Goal: Information Seeking & Learning: Learn about a topic

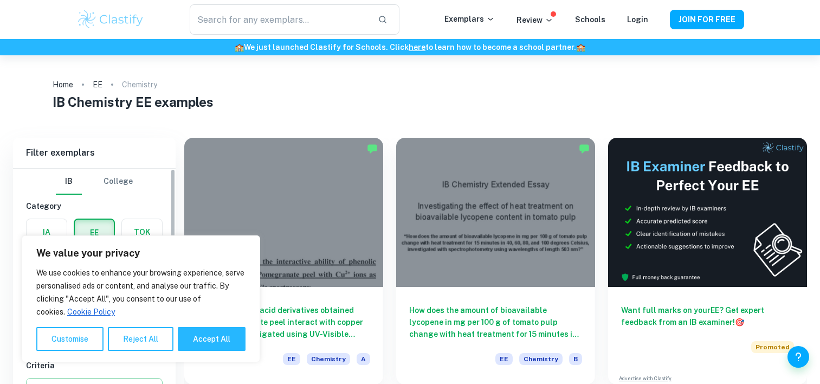
scroll to position [108, 0]
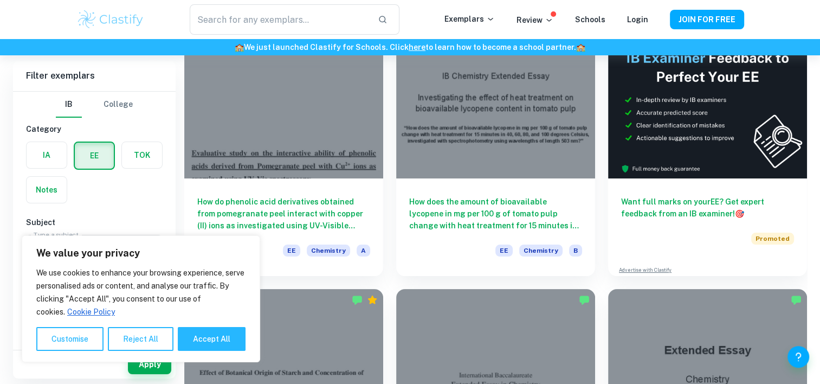
click at [75, 104] on button "IB" at bounding box center [69, 105] width 26 height 26
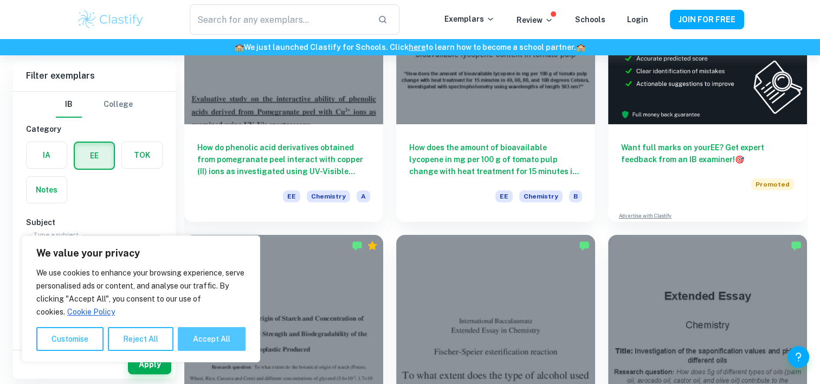
click at [200, 331] on button "Accept All" at bounding box center [212, 339] width 68 height 24
checkbox input "true"
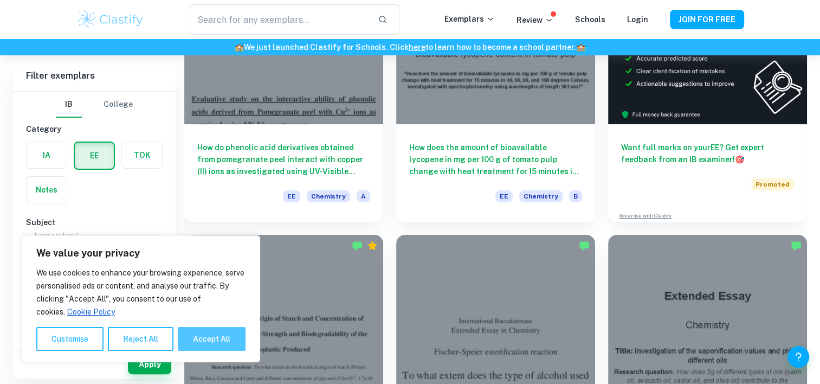
checkbox input "true"
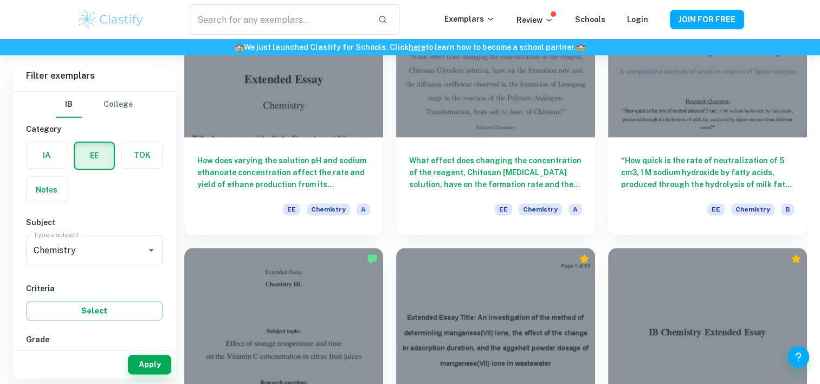
scroll to position [1192, 0]
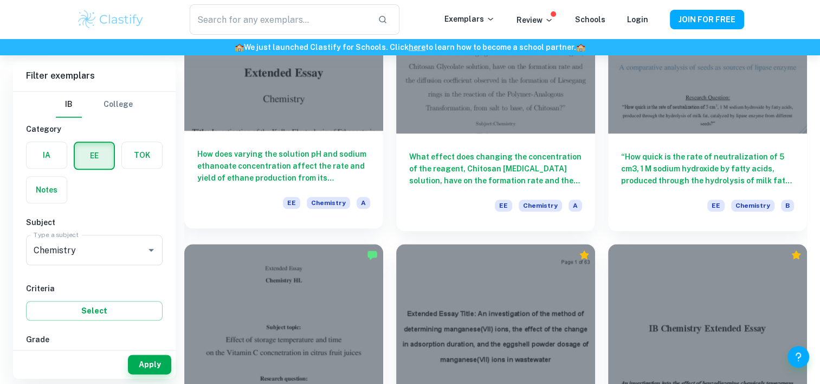
click at [313, 151] on h6 "How does varying the solution pH and sodium ethanoate concentration affect the …" at bounding box center [283, 166] width 173 height 36
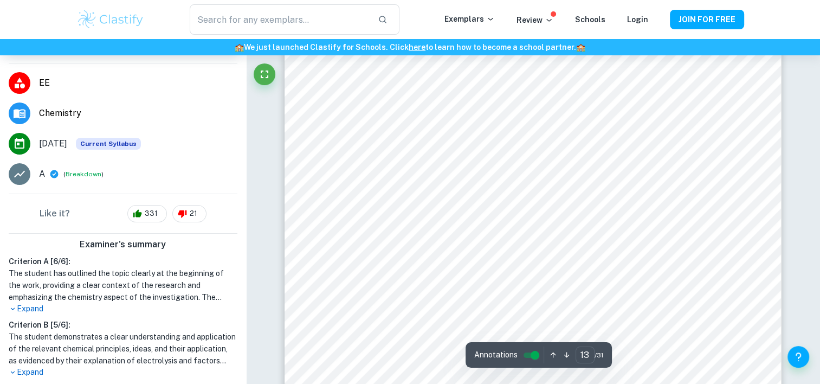
scroll to position [8855, 0]
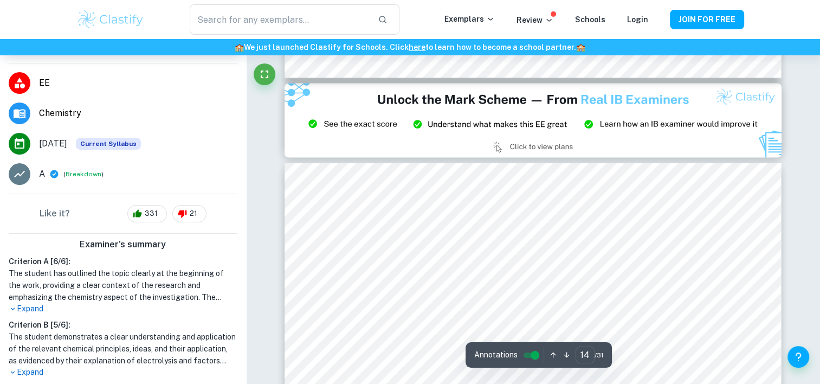
type input "15"
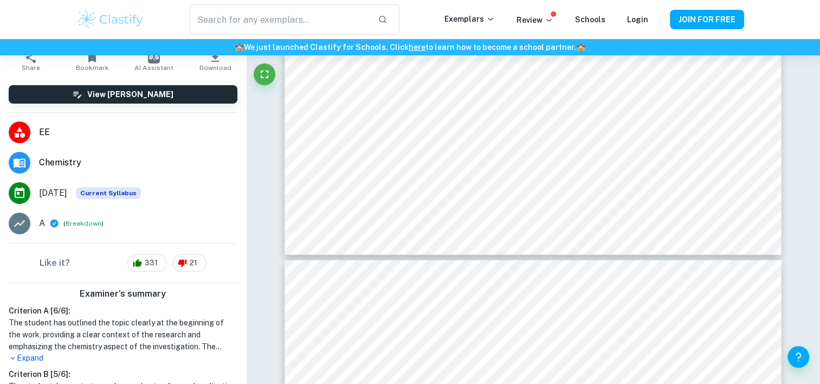
scroll to position [92, 0]
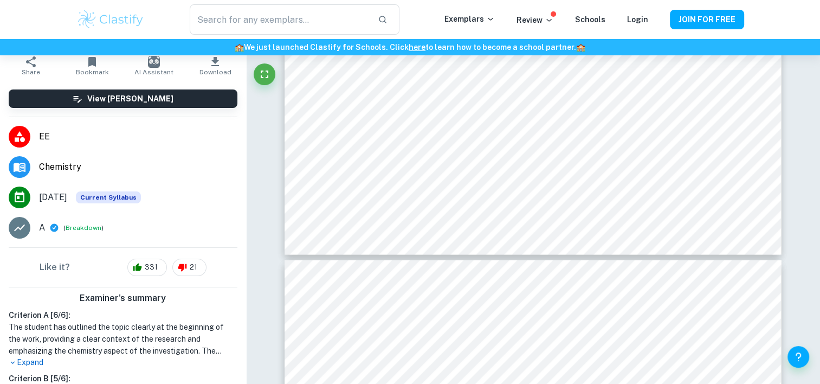
click at [46, 137] on span "EE" at bounding box center [138, 136] width 198 height 13
